Goal: Task Accomplishment & Management: Complete application form

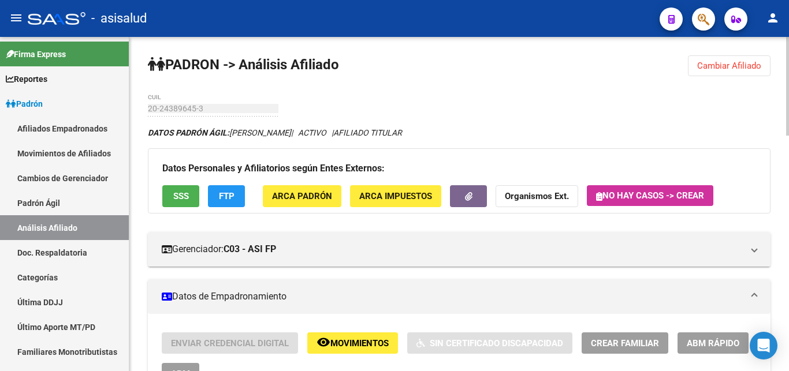
click at [719, 64] on span "Cambiar Afiliado" at bounding box center [729, 66] width 64 height 10
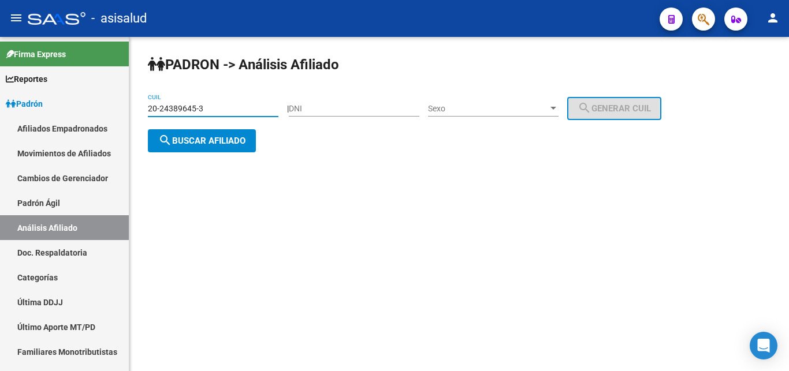
drag, startPoint x: 149, startPoint y: 106, endPoint x: 201, endPoint y: 108, distance: 52.0
click at [201, 108] on input "20-24389645-3" at bounding box center [213, 109] width 131 height 10
paste input "33178531-9"
type input "20-33178531-9"
click at [197, 143] on span "search Buscar afiliado" at bounding box center [201, 141] width 87 height 10
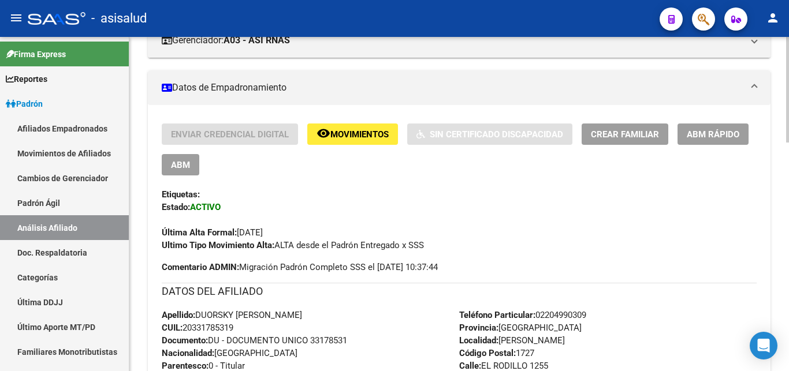
scroll to position [236, 0]
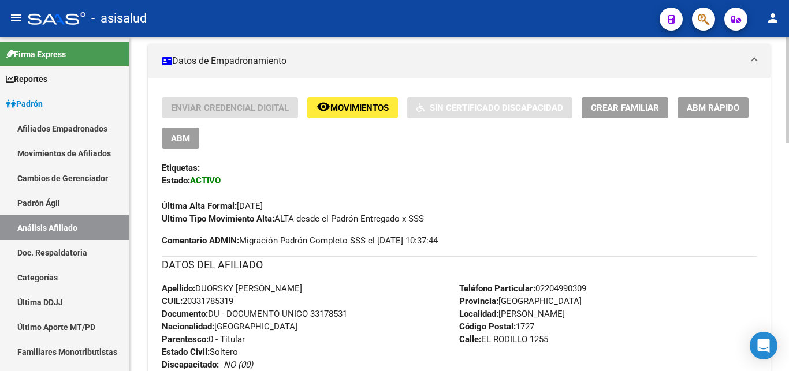
click at [627, 108] on span "Crear Familiar" at bounding box center [625, 108] width 68 height 10
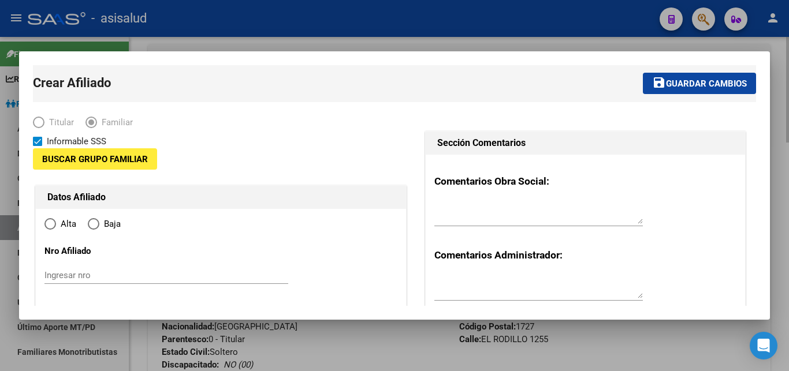
type input "30-60936378-5"
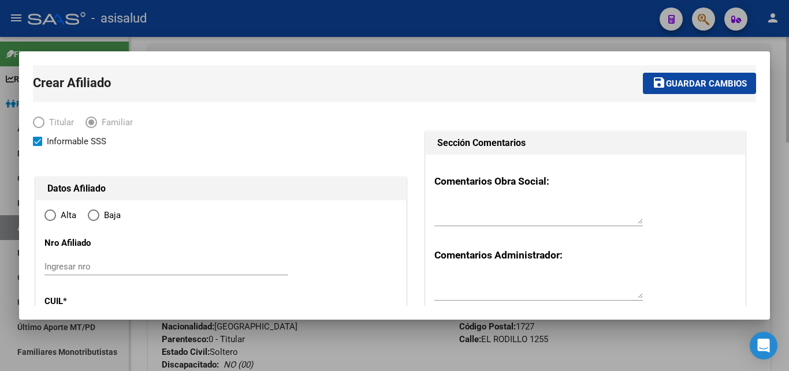
type input "[PERSON_NAME]"
type input "1727"
type input "EL RODILLO"
type input "1255"
radio input "true"
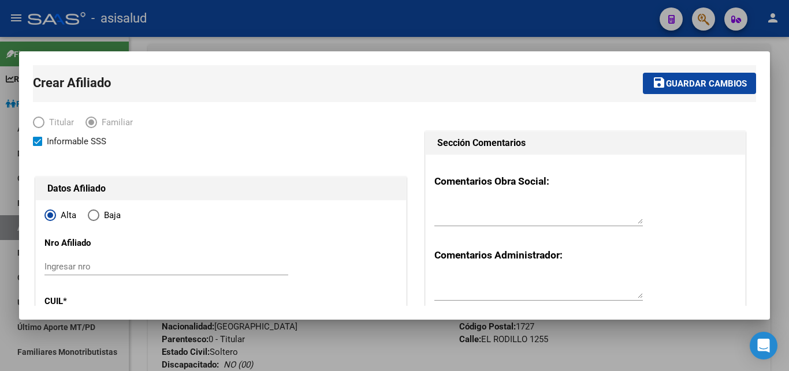
type input "30-60936378-5"
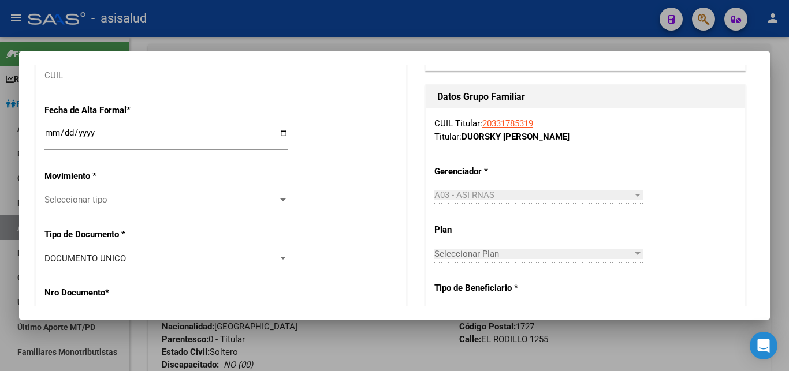
scroll to position [0, 0]
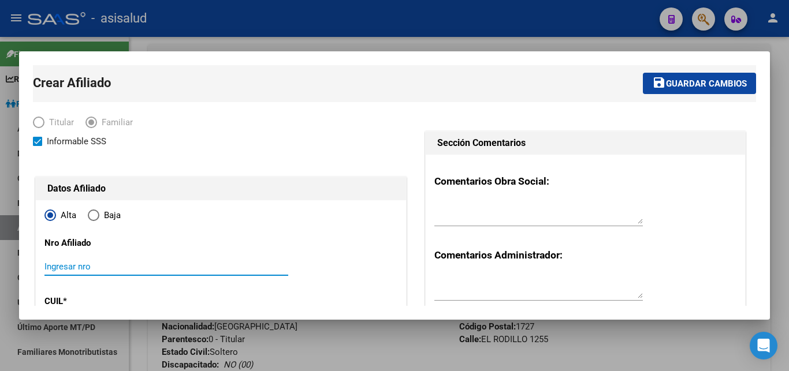
click at [49, 269] on input "Ingresar nro" at bounding box center [166, 267] width 244 height 10
paste input "27-39293424-9"
type input "27-39293424-9"
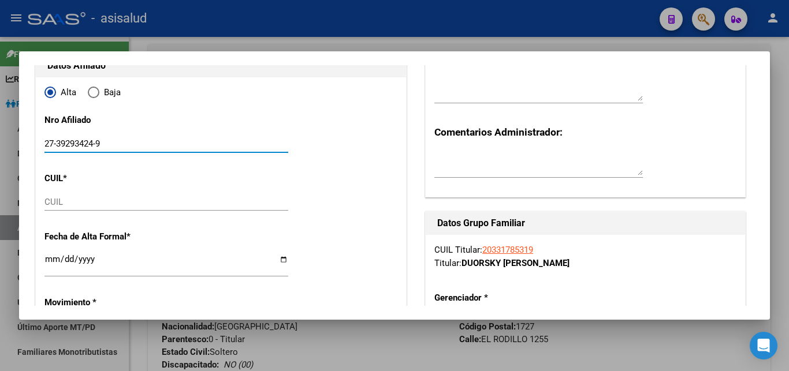
scroll to position [125, 0]
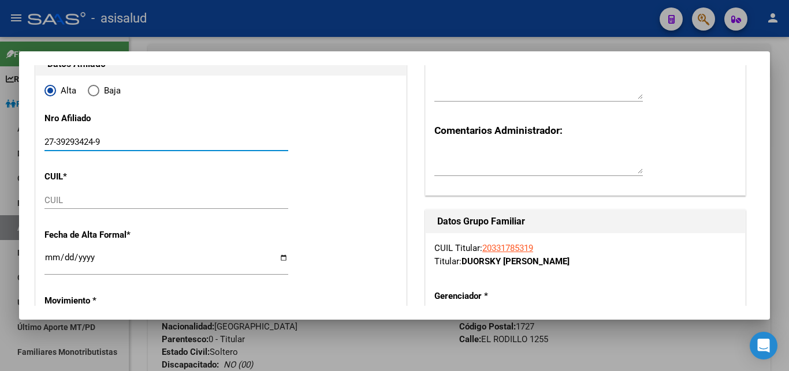
drag, startPoint x: 46, startPoint y: 140, endPoint x: 102, endPoint y: 140, distance: 56.0
click at [102, 140] on input "27-39293424-9" at bounding box center [166, 142] width 244 height 10
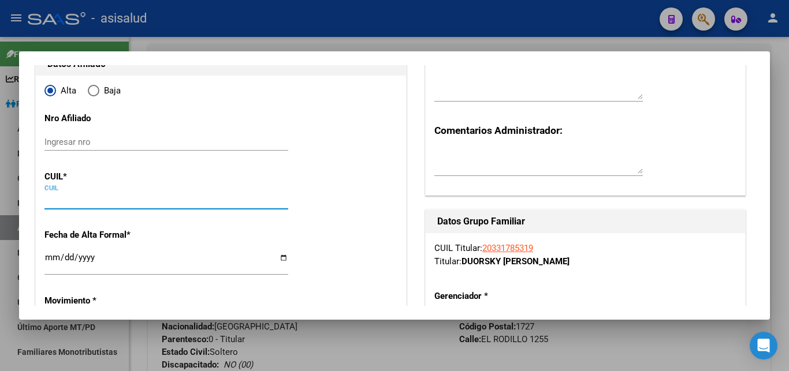
click at [49, 199] on input "CUIL" at bounding box center [166, 200] width 244 height 10
paste input "27-39293424-9"
type input "27-39293424-9"
type input "39293424"
type input "PEDROZO"
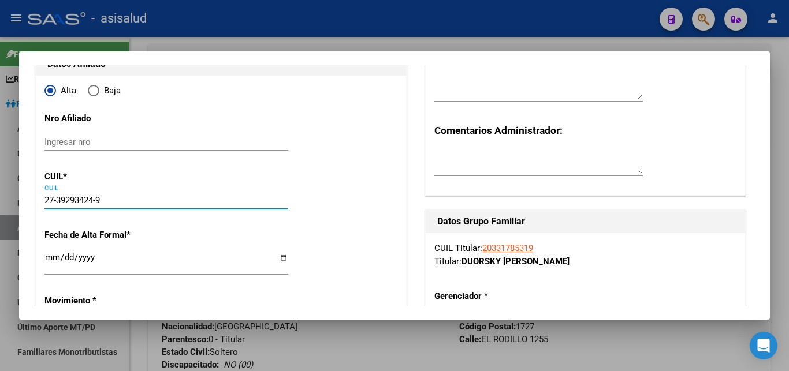
type input "MARIA BELEN"
type input "1995-12-22"
type input "B SARMIENTO DON"
type input "EL ROSILLO"
type input "27-39293424-9"
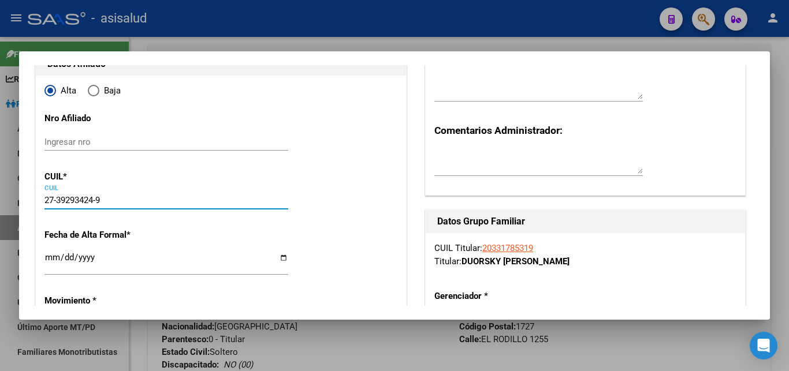
click at [53, 258] on input "Ingresar fecha" at bounding box center [166, 262] width 244 height 18
type input "[DATE]"
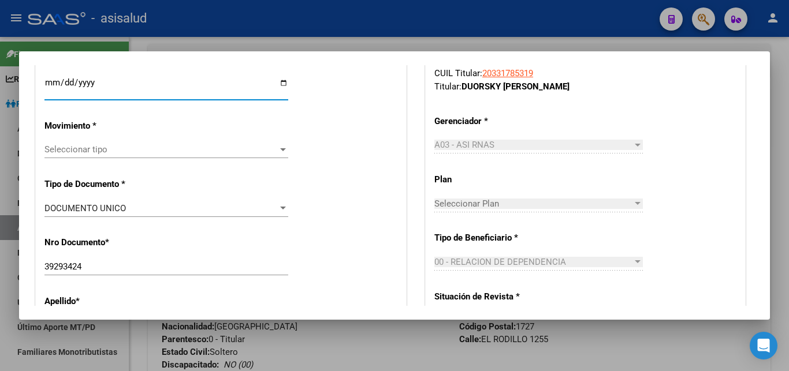
scroll to position [312, 0]
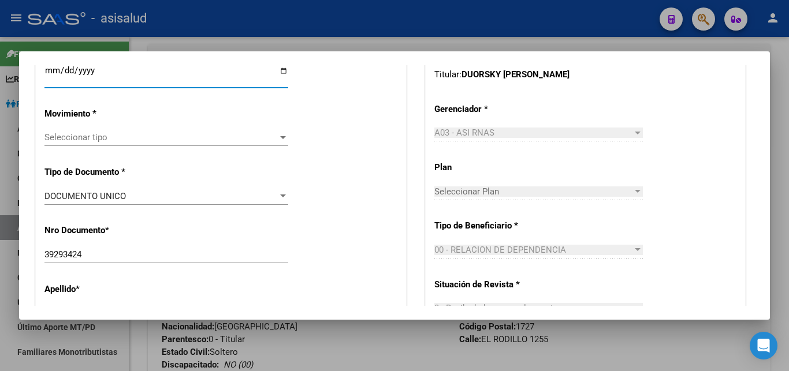
click at [282, 133] on div at bounding box center [283, 137] width 10 height 9
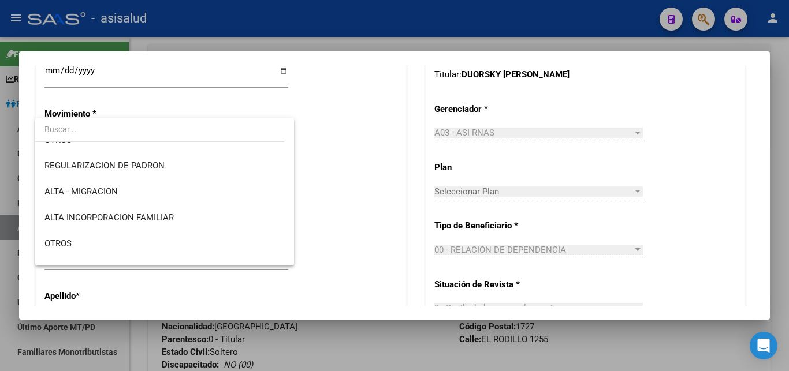
scroll to position [125, 0]
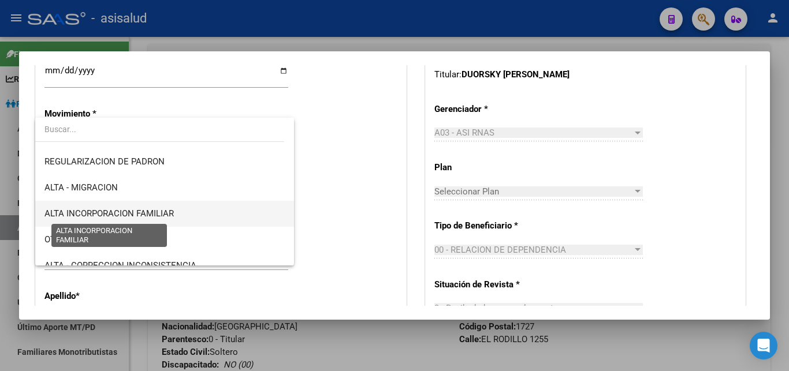
click at [167, 215] on span "ALTA INCORPORACION FAMILIAR" at bounding box center [108, 214] width 129 height 10
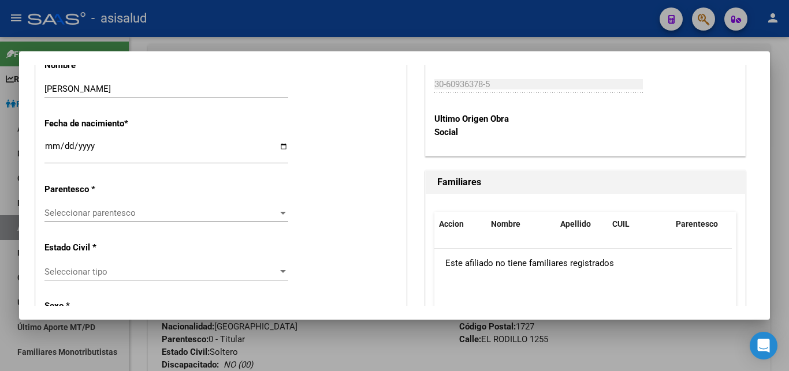
scroll to position [624, 0]
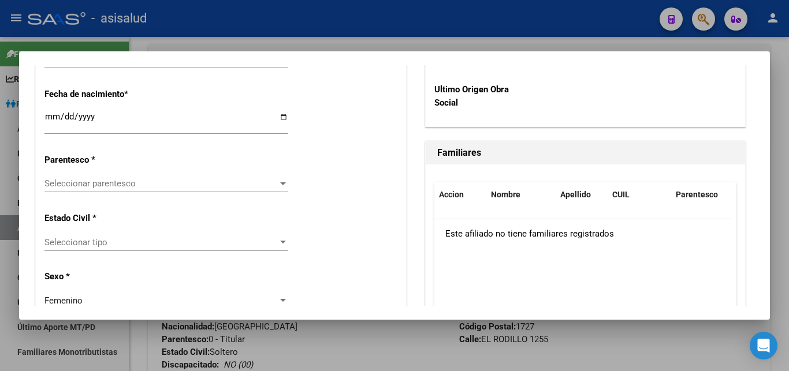
click at [281, 179] on div at bounding box center [283, 183] width 10 height 9
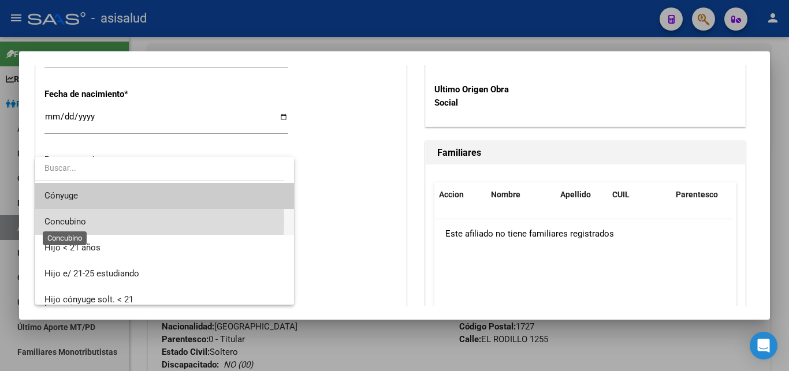
click at [60, 219] on span "Concubino" at bounding box center [65, 222] width 42 height 10
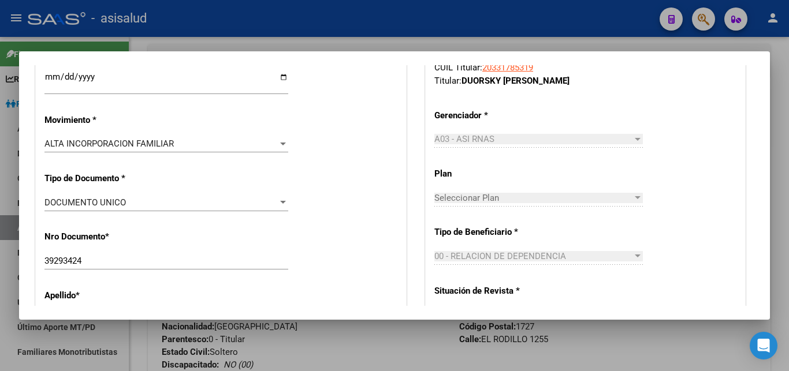
scroll to position [0, 0]
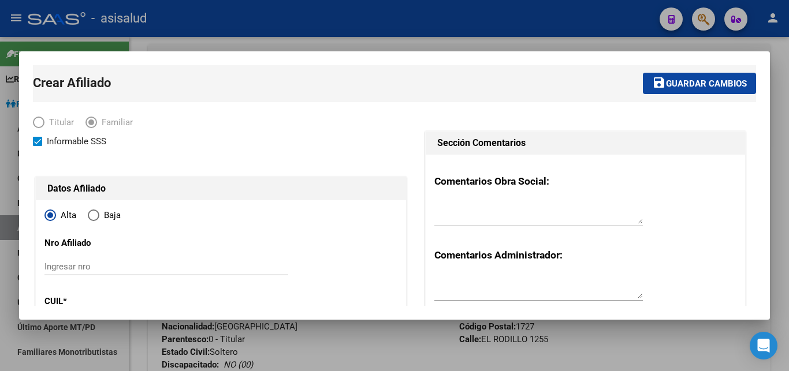
click at [688, 85] on span "Guardar cambios" at bounding box center [706, 84] width 81 height 10
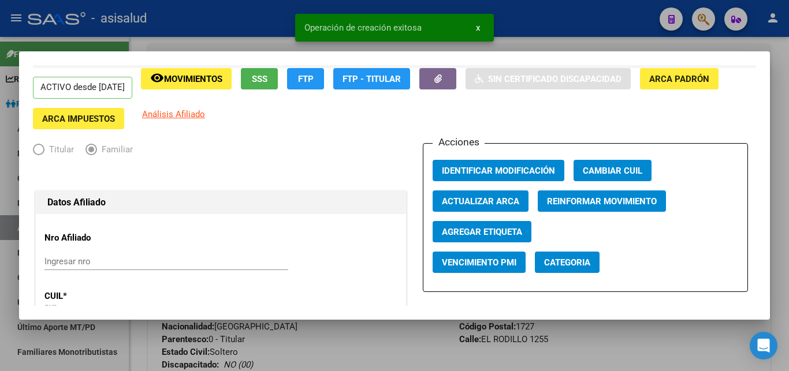
scroll to position [62, 0]
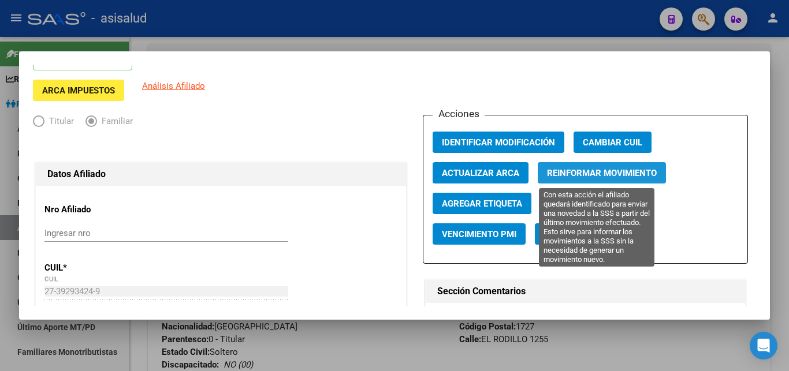
click at [589, 172] on span "Reinformar Movimiento" at bounding box center [602, 173] width 110 height 10
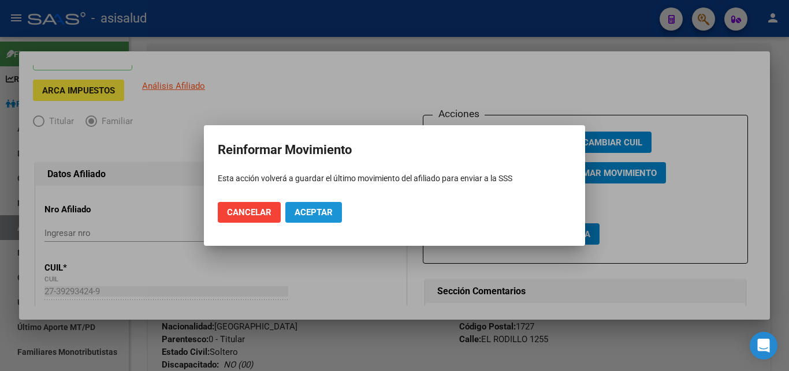
click at [310, 207] on span "Aceptar" at bounding box center [314, 212] width 38 height 10
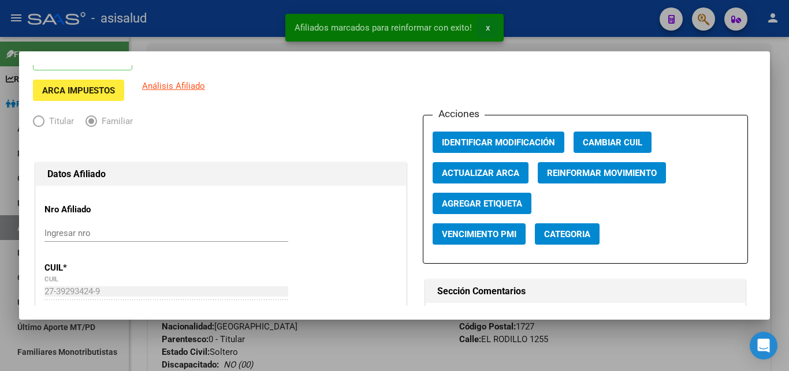
click at [485, 27] on button "x" at bounding box center [488, 27] width 23 height 21
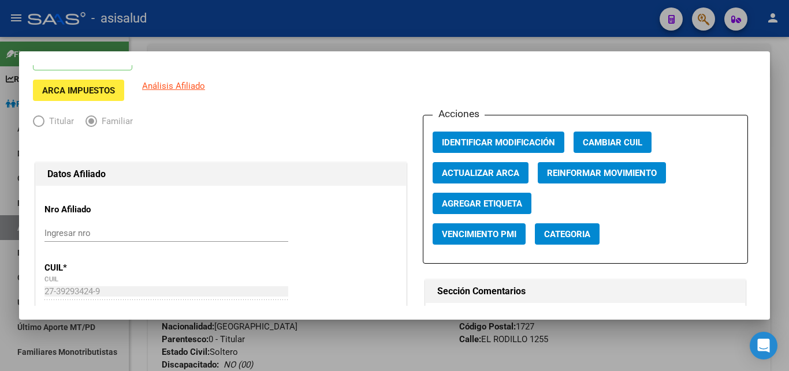
click at [780, 194] on div at bounding box center [394, 185] width 789 height 371
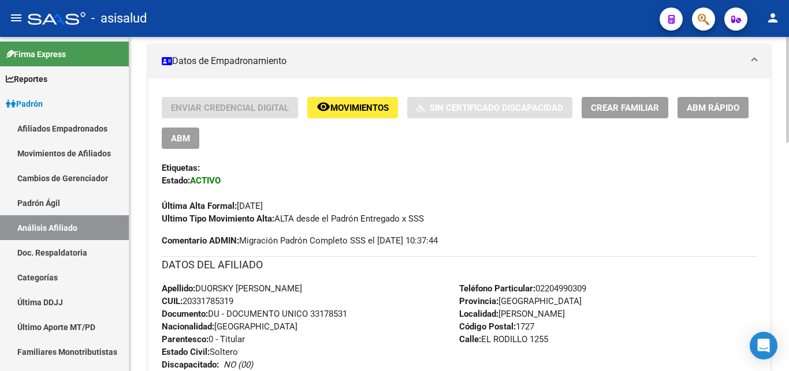
scroll to position [0, 0]
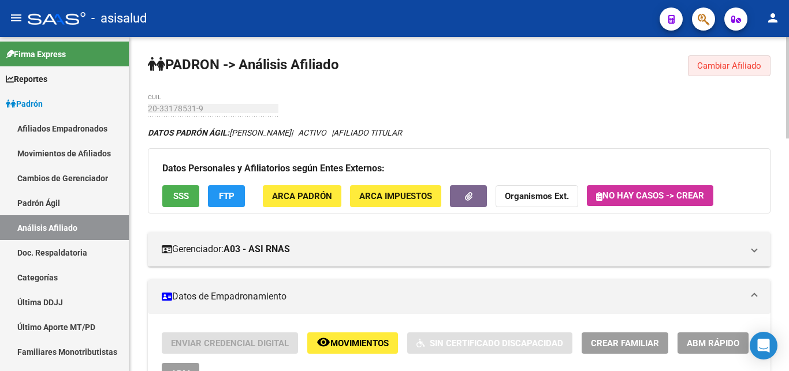
click at [734, 65] on span "Cambiar Afiliado" at bounding box center [729, 66] width 64 height 10
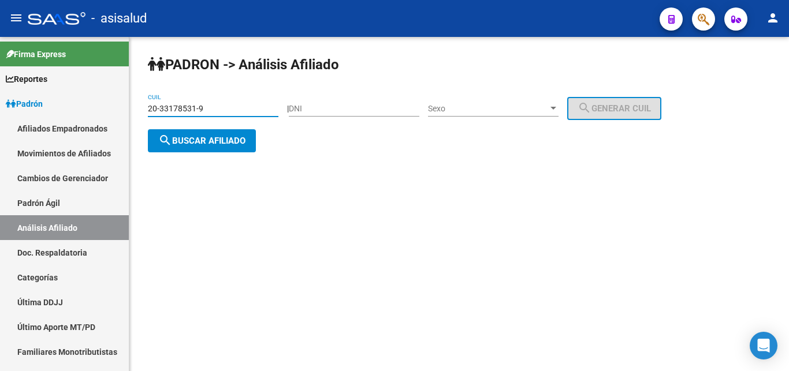
drag, startPoint x: 150, startPoint y: 107, endPoint x: 199, endPoint y: 106, distance: 49.1
click at [199, 106] on input "20-33178531-9" at bounding box center [213, 109] width 131 height 10
drag, startPoint x: 148, startPoint y: 105, endPoint x: 217, endPoint y: 107, distance: 68.2
click at [217, 107] on input "20-33178531-9" at bounding box center [213, 109] width 131 height 10
paste input "0007814-2"
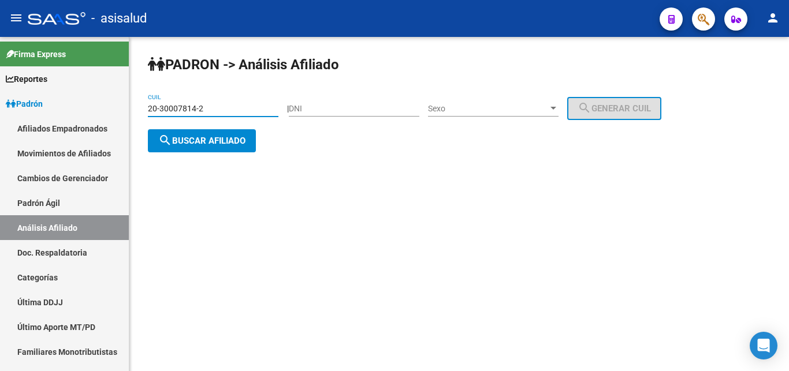
type input "20-30007814-2"
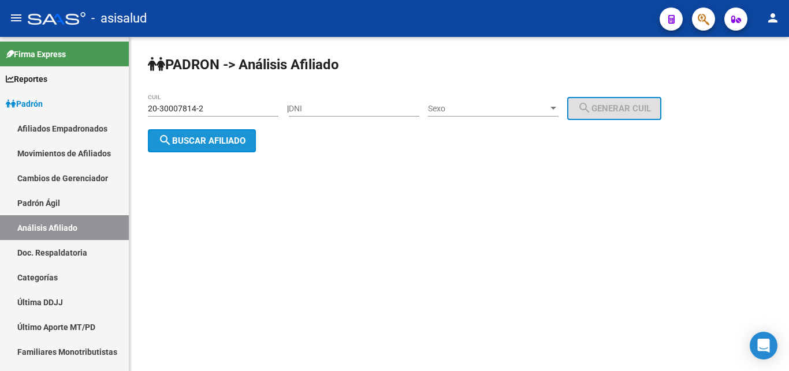
click at [198, 144] on span "search Buscar afiliado" at bounding box center [201, 141] width 87 height 10
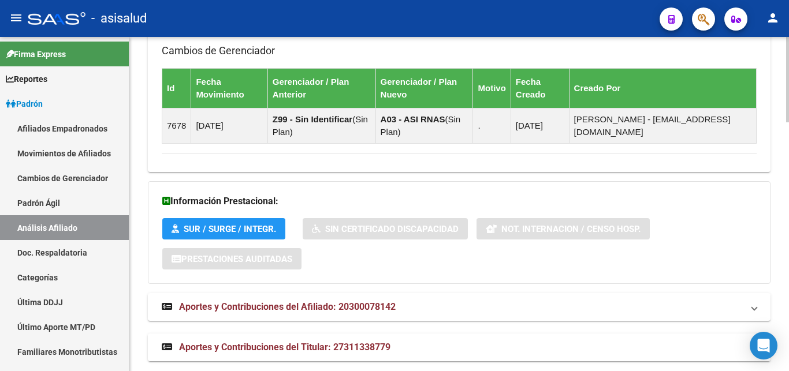
scroll to position [973, 0]
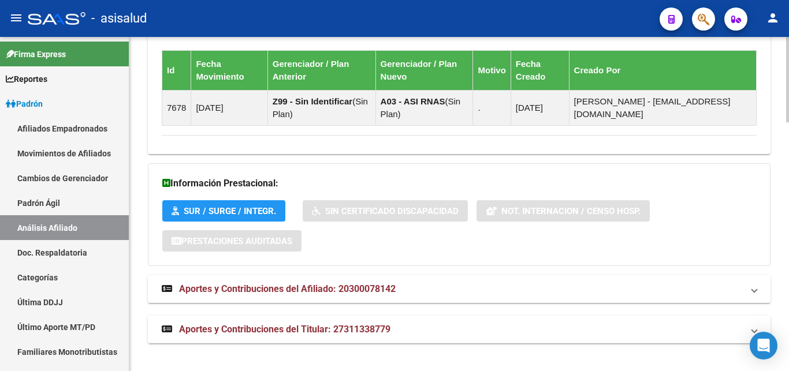
click at [298, 330] on span "Aportes y Contribuciones del Titular: 27311338779" at bounding box center [284, 329] width 211 height 11
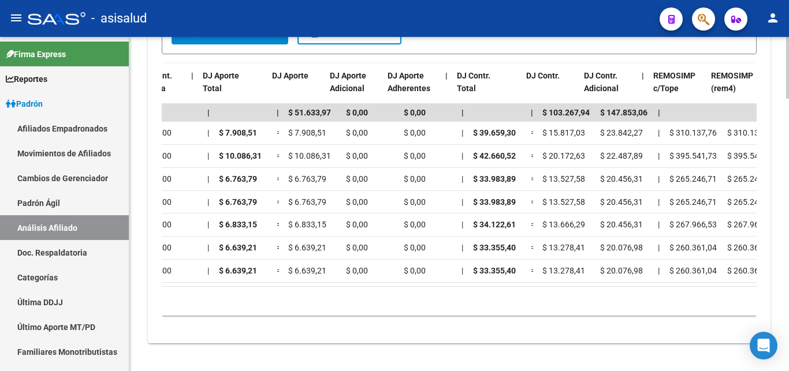
scroll to position [0, 1155]
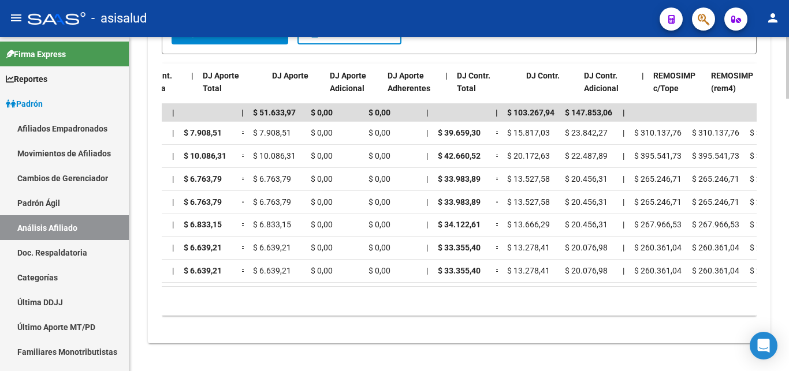
click at [536, 292] on div "10 total 1" at bounding box center [459, 301] width 595 height 29
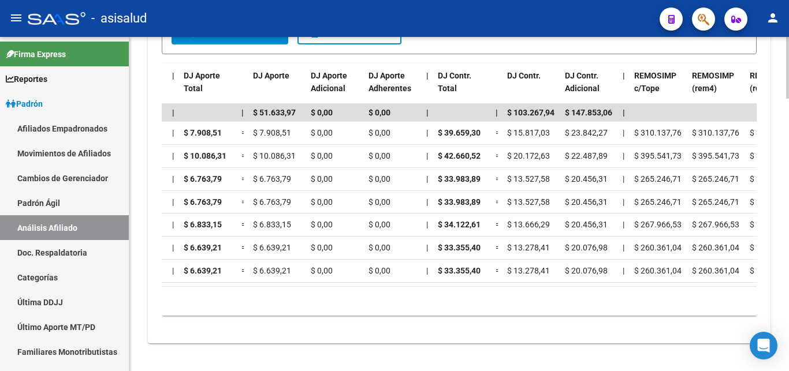
click at [539, 292] on div "10 total 1" at bounding box center [459, 301] width 595 height 29
drag, startPoint x: 539, startPoint y: 292, endPoint x: 564, endPoint y: 290, distance: 24.9
click at [560, 291] on div "10 total 1" at bounding box center [459, 301] width 595 height 29
click at [564, 290] on div "10 total 1" at bounding box center [459, 301] width 595 height 29
click at [571, 290] on div "10 total 1" at bounding box center [459, 301] width 595 height 29
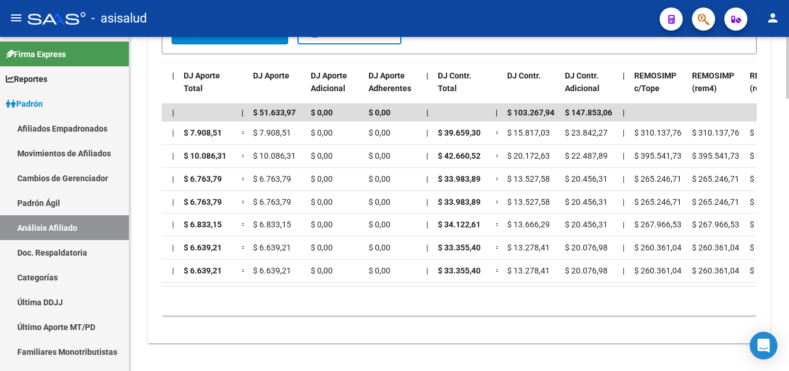
click at [571, 290] on div "10 total 1" at bounding box center [459, 301] width 595 height 29
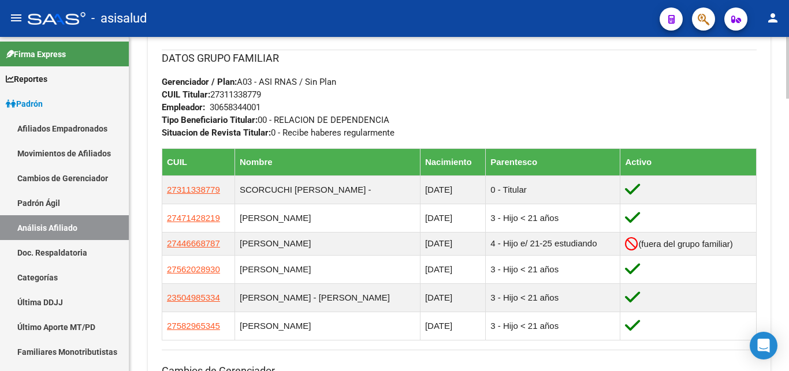
scroll to position [707, 0]
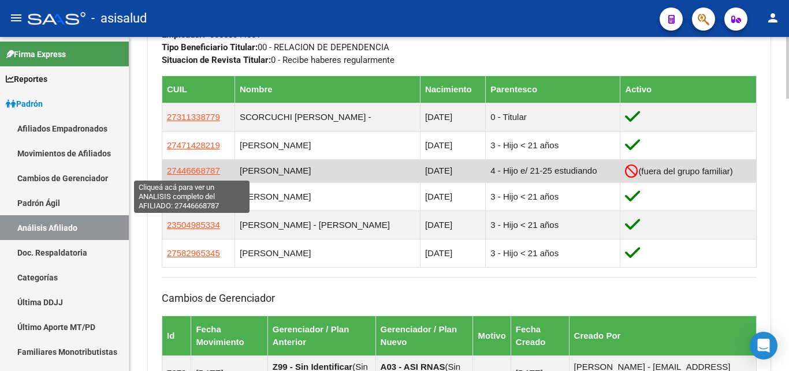
click at [196, 173] on span "27446668787" at bounding box center [193, 171] width 53 height 10
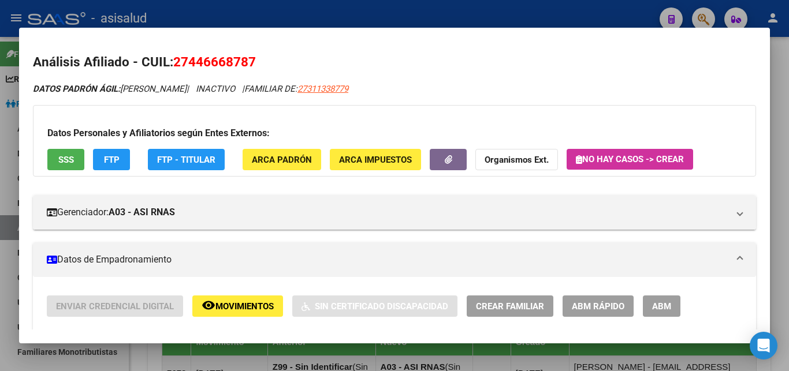
scroll to position [187, 0]
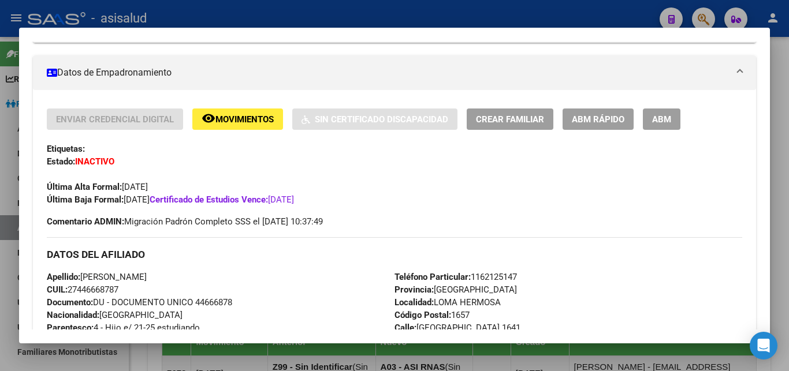
click at [590, 120] on span "ABM Rápido" at bounding box center [598, 119] width 53 height 10
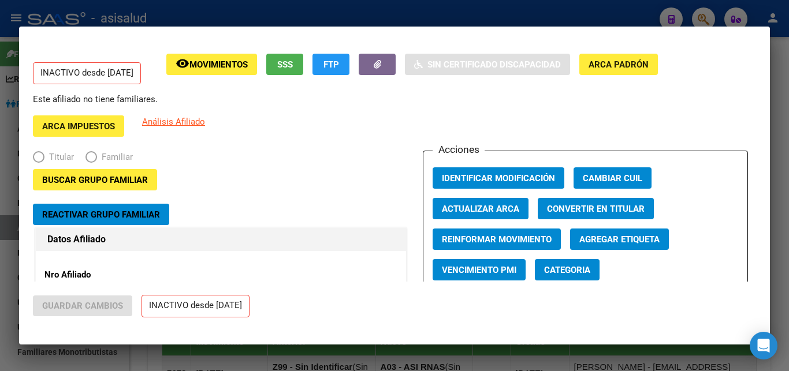
radio input "true"
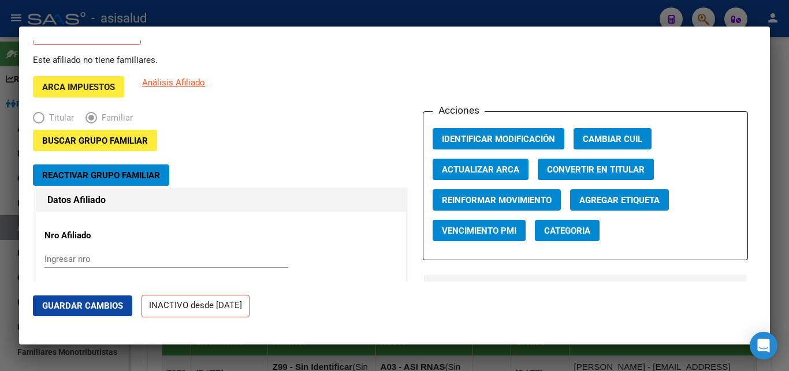
scroll to position [62, 0]
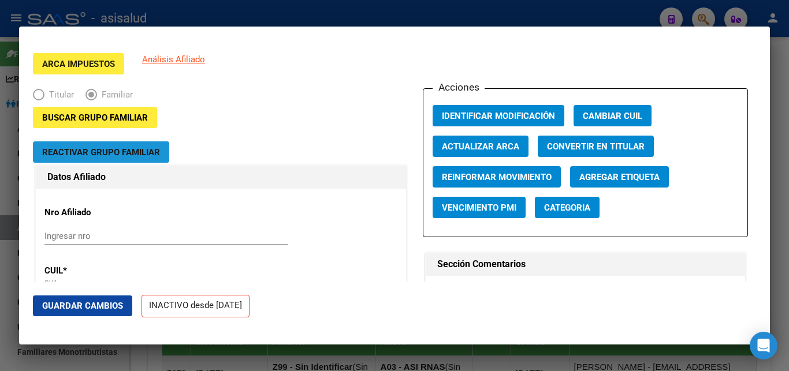
click at [106, 151] on span "Reactivar Grupo Familiar" at bounding box center [101, 152] width 118 height 10
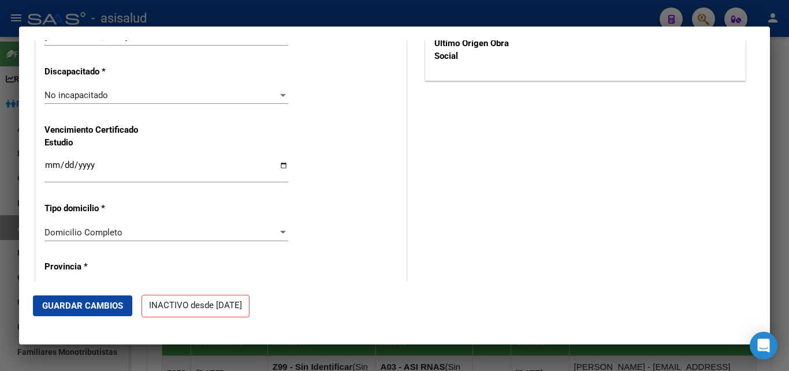
scroll to position [873, 0]
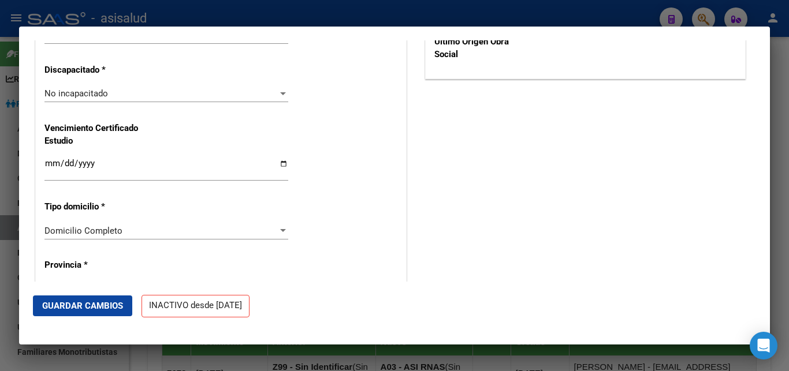
click at [50, 159] on input "[DATE]" at bounding box center [166, 168] width 244 height 18
type input "[DATE]"
click at [344, 176] on div "Nro Afiliado Ingresar nro CUIL * 27-44666878-7 CUIL ARCA Padrón Ult. Fecha Alta…" at bounding box center [221, 135] width 370 height 1533
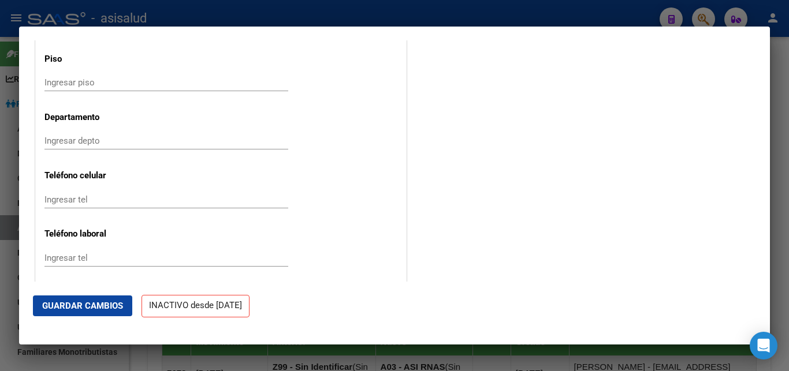
scroll to position [1538, 0]
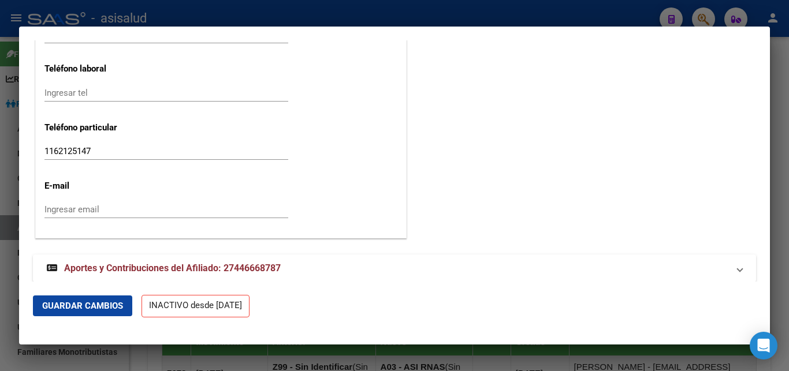
click at [80, 307] on span "Guardar Cambios" at bounding box center [82, 306] width 81 height 10
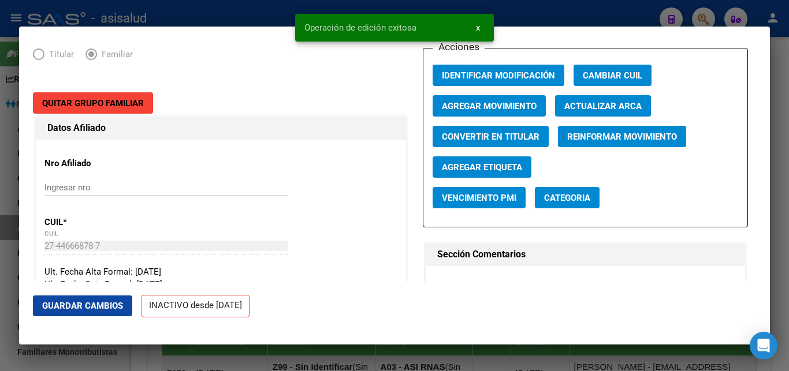
scroll to position [0, 0]
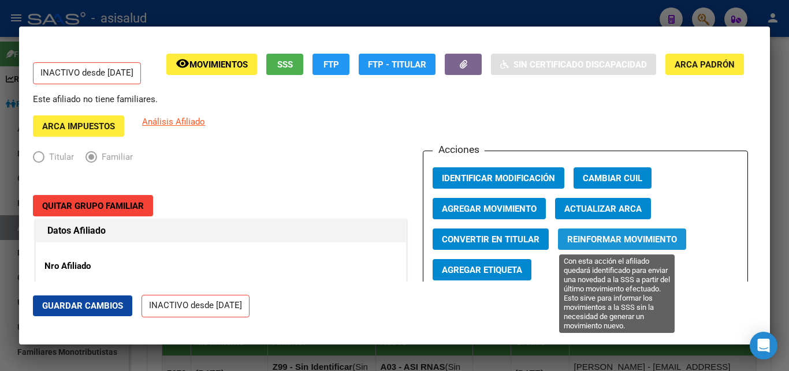
click at [585, 240] on span "Reinformar Movimiento" at bounding box center [622, 240] width 110 height 10
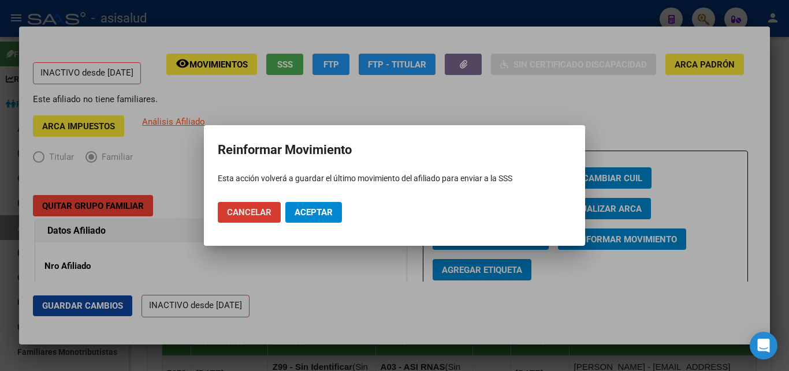
click at [311, 212] on span "Aceptar" at bounding box center [314, 212] width 38 height 10
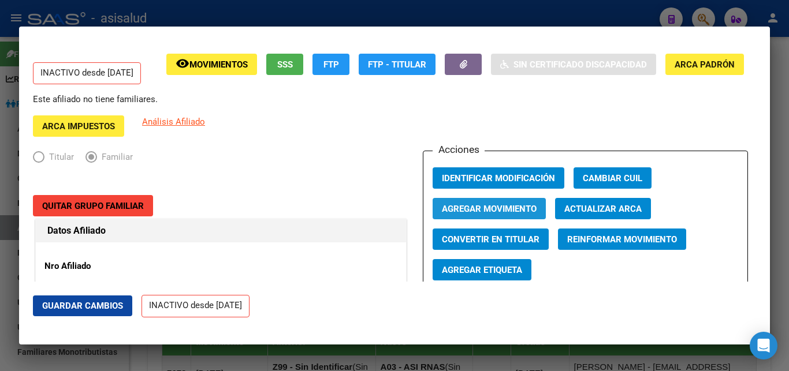
click at [479, 209] on span "Agregar Movimiento" at bounding box center [489, 209] width 95 height 10
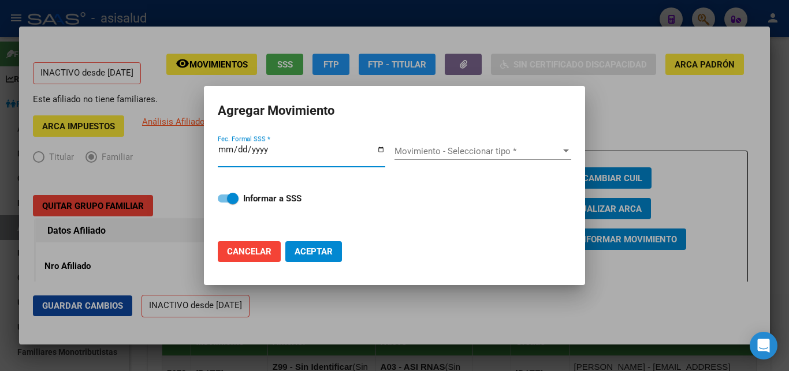
type input "[DATE]"
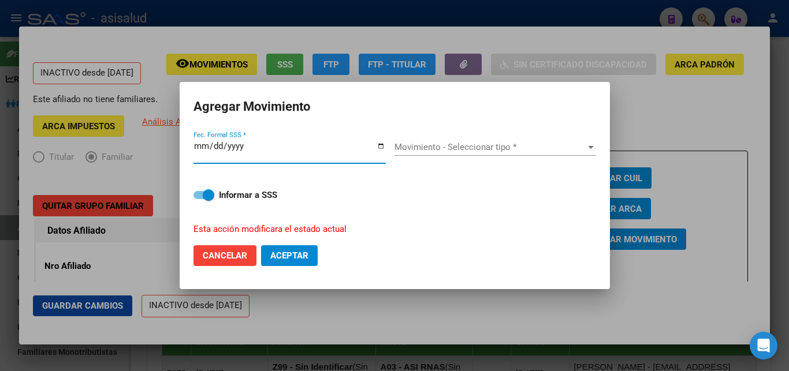
click at [261, 245] on button "Aceptar" at bounding box center [289, 255] width 57 height 21
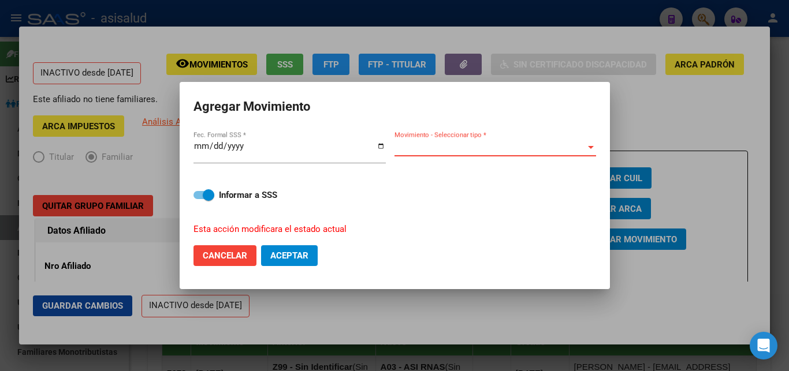
click at [593, 147] on div at bounding box center [591, 147] width 10 height 9
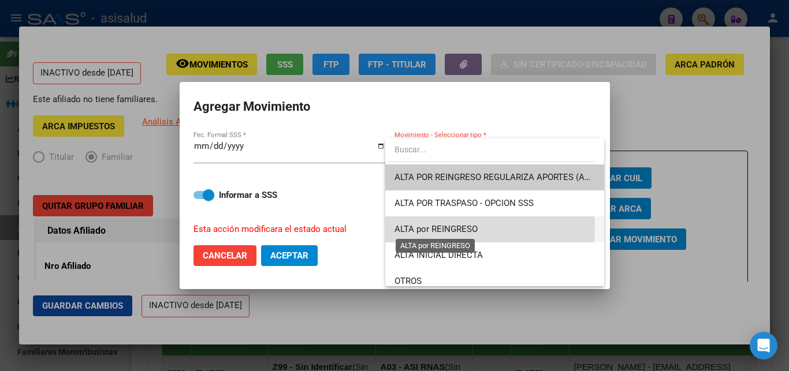
click at [438, 228] on span "ALTA por REINGRESO" at bounding box center [436, 229] width 83 height 10
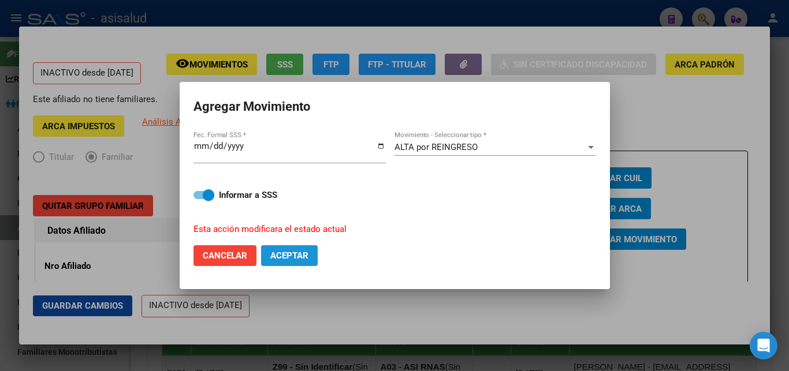
click at [286, 252] on span "Aceptar" at bounding box center [289, 256] width 38 height 10
checkbox input "false"
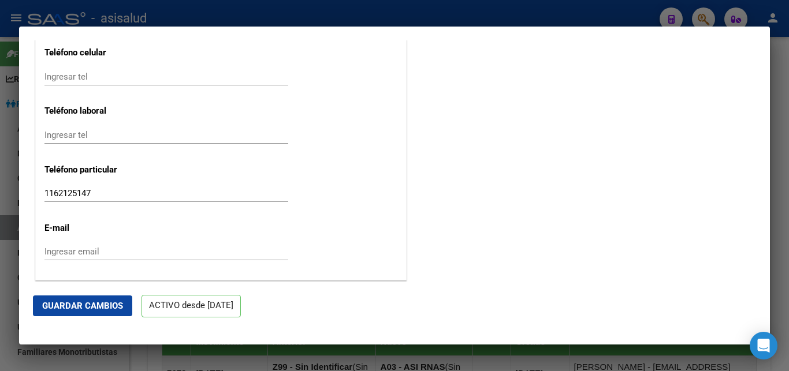
scroll to position [1454, 0]
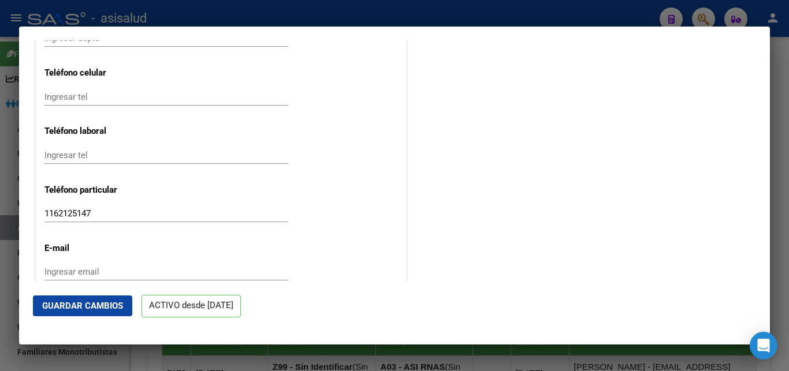
click at [69, 304] on span "Guardar Cambios" at bounding box center [82, 306] width 81 height 10
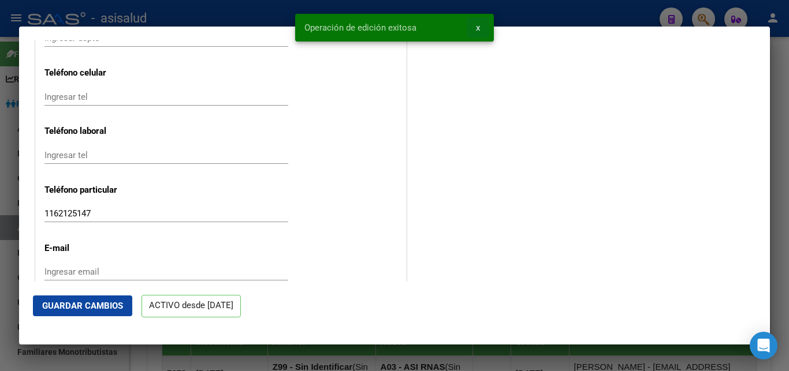
click at [478, 27] on span "x" at bounding box center [478, 28] width 4 height 10
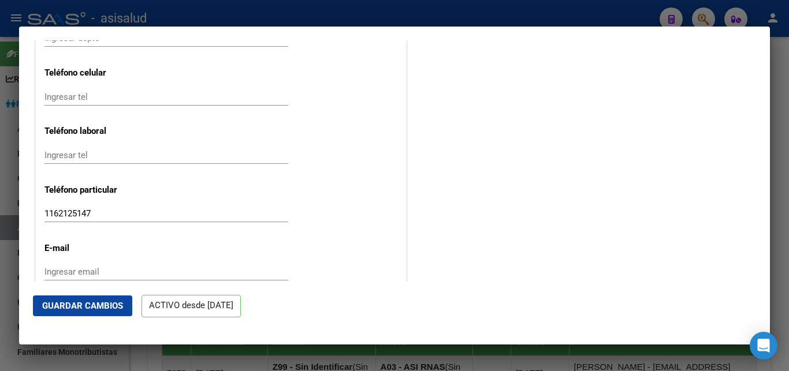
click at [777, 206] on div at bounding box center [394, 185] width 789 height 371
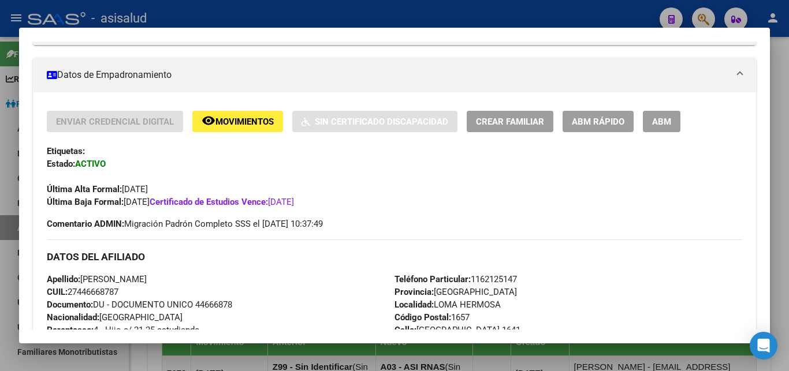
scroll to position [0, 0]
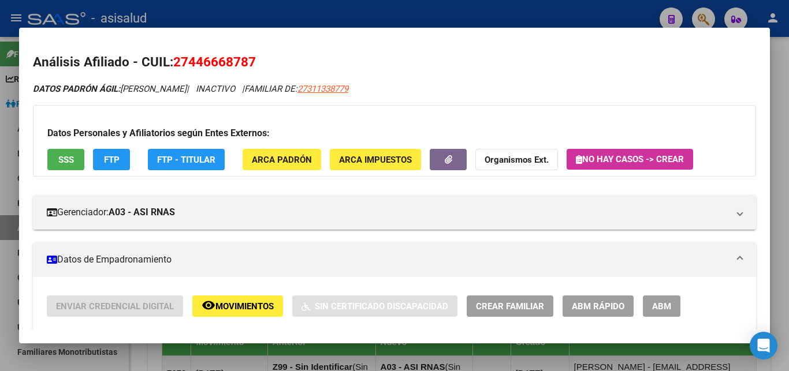
click at [778, 165] on div at bounding box center [394, 185] width 789 height 371
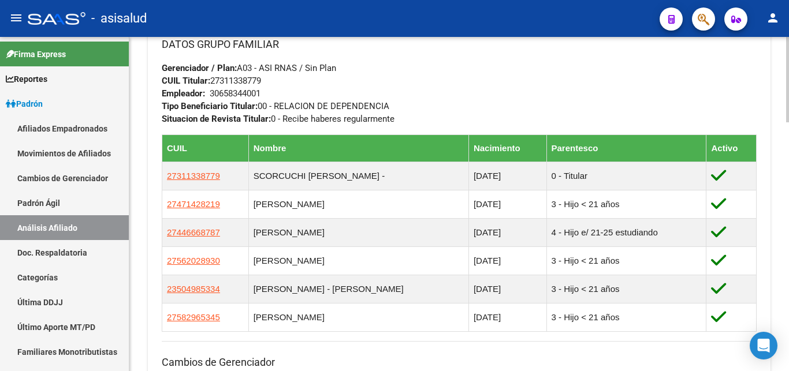
scroll to position [766, 0]
